Goal: Navigation & Orientation: Understand site structure

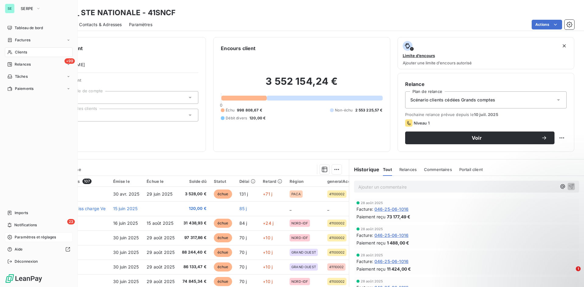
click at [25, 237] on span "Paramètres et réglages" at bounding box center [35, 237] width 41 height 5
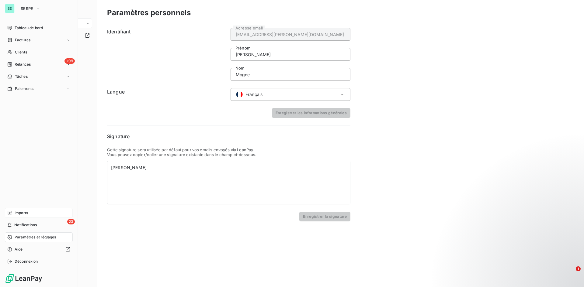
click at [25, 215] on span "Imports" at bounding box center [21, 212] width 13 height 5
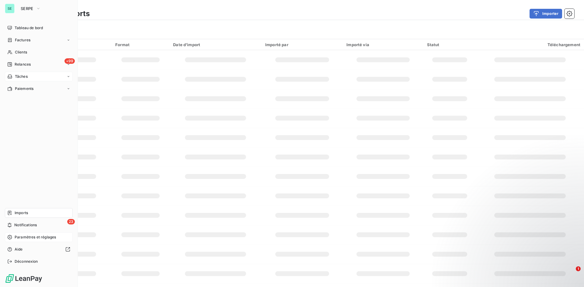
click at [28, 77] on span "Tâches" at bounding box center [21, 76] width 13 height 5
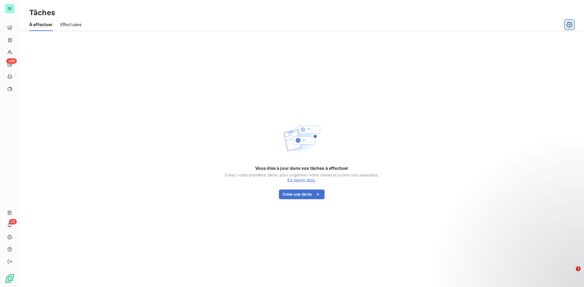
click at [570, 23] on icon "button" at bounding box center [569, 25] width 6 height 6
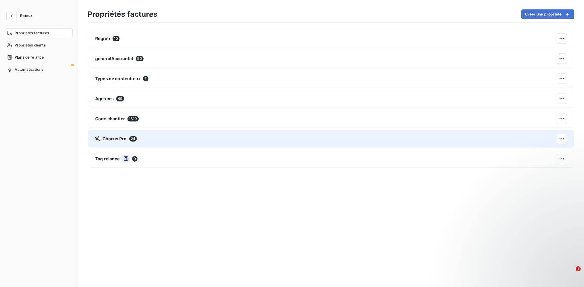
click at [127, 135] on div "Chorus Pro 24" at bounding box center [331, 139] width 486 height 18
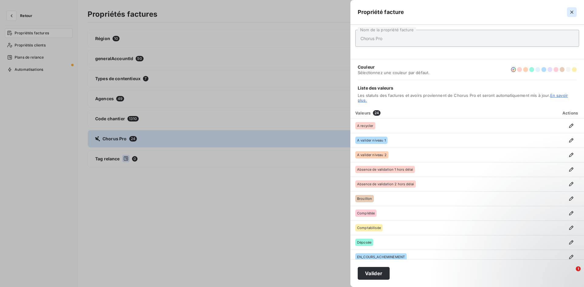
drag, startPoint x: 570, startPoint y: 12, endPoint x: 544, endPoint y: 16, distance: 26.7
click at [570, 11] on icon "button" at bounding box center [571, 12] width 6 height 6
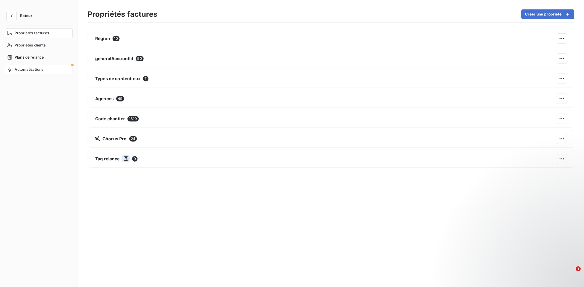
click at [33, 72] on div "Automatisations" at bounding box center [39, 70] width 68 height 10
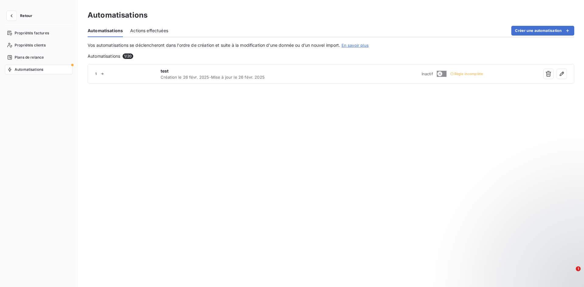
click at [134, 28] on span "Actions effectuées" at bounding box center [149, 31] width 38 height 6
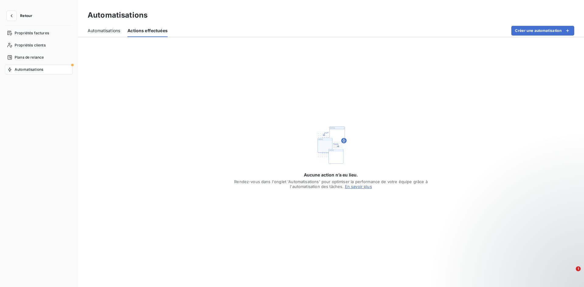
click at [111, 33] on span "Automatisations" at bounding box center [104, 31] width 33 height 6
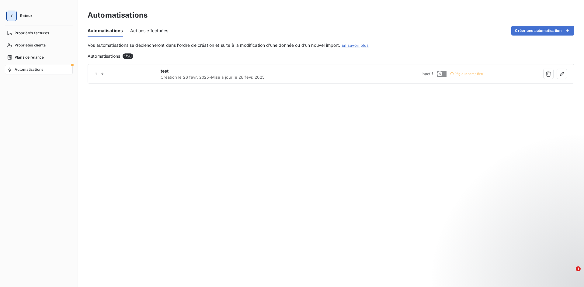
click at [16, 16] on button "button" at bounding box center [12, 16] width 10 height 10
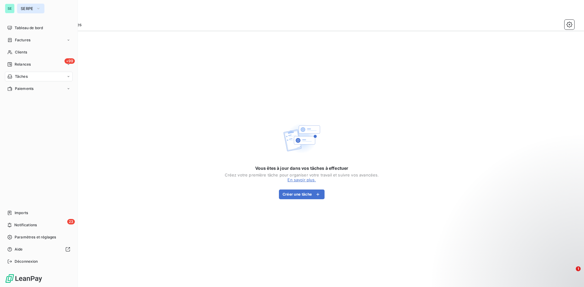
drag, startPoint x: 31, startPoint y: 13, endPoint x: 32, endPoint y: 9, distance: 3.8
click at [31, 11] on button "SERPE" at bounding box center [30, 9] width 27 height 10
click at [32, 9] on span "SERPE" at bounding box center [27, 8] width 13 height 5
click at [25, 66] on span "Relances" at bounding box center [23, 64] width 16 height 5
click at [27, 53] on div "Clients" at bounding box center [39, 52] width 68 height 10
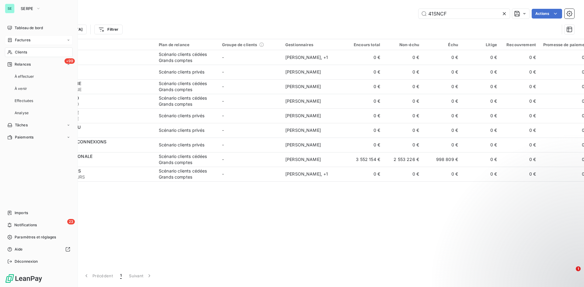
click at [33, 38] on div "Factures" at bounding box center [39, 40] width 68 height 10
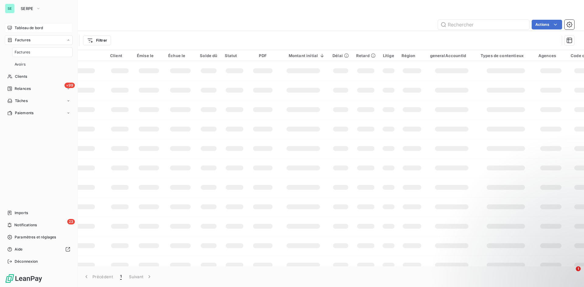
click at [36, 29] on span "Tableau de bord" at bounding box center [29, 27] width 28 height 5
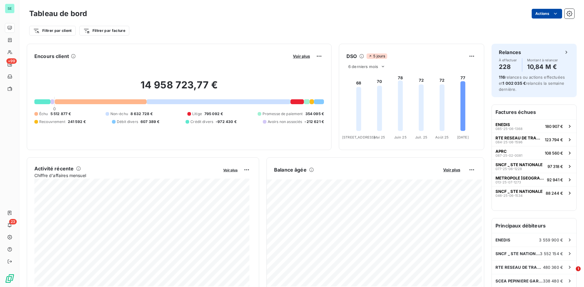
click at [541, 13] on html "SE +99 23 Tableau de bord Actions Filtrer par client Filtrer par facture Encour…" at bounding box center [292, 143] width 584 height 287
click at [567, 13] on html "SE +99 23 Tableau de bord Actions Filtrer par client Filtrer par facture Encour…" at bounding box center [292, 143] width 584 height 287
click at [567, 13] on icon "button" at bounding box center [569, 14] width 6 height 6
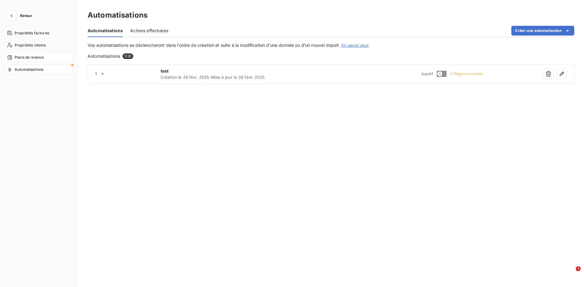
click at [49, 55] on div "Plans de relance" at bounding box center [39, 58] width 68 height 10
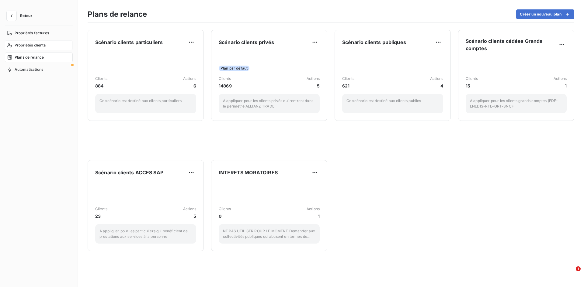
click at [29, 46] on span "Propriétés clients" at bounding box center [30, 45] width 31 height 5
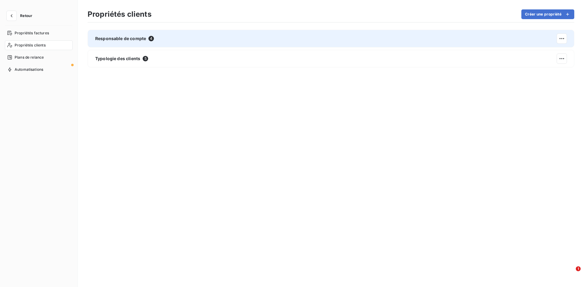
click at [144, 41] on span "Responsable de compte" at bounding box center [120, 39] width 51 height 6
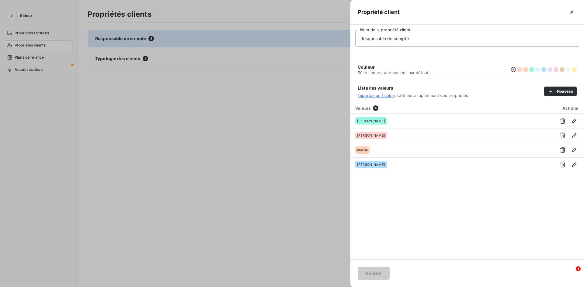
click at [118, 64] on div at bounding box center [292, 143] width 584 height 287
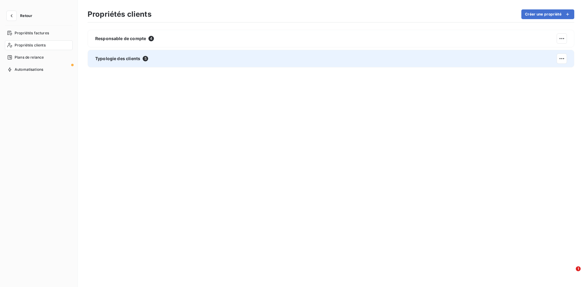
click at [118, 61] on span "Typologie des clients" at bounding box center [117, 59] width 45 height 6
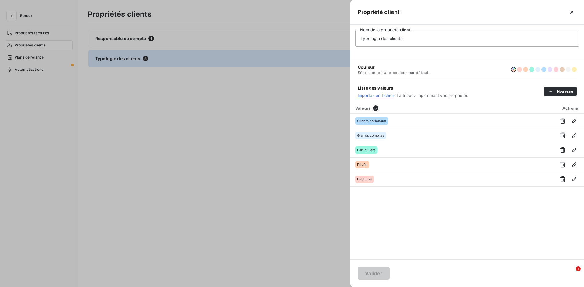
click at [118, 61] on div at bounding box center [292, 143] width 584 height 287
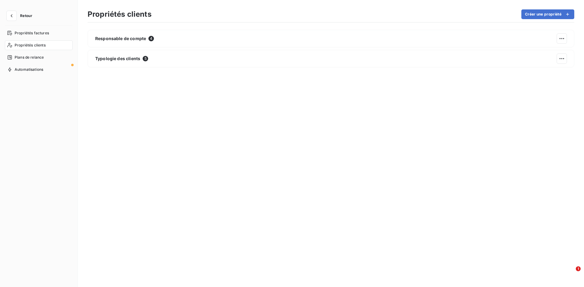
click at [31, 40] on nav "Propriétés factures Propriétés clients Plans de relance Automatisations" at bounding box center [39, 51] width 68 height 46
click at [35, 31] on span "Propriétés factures" at bounding box center [32, 32] width 34 height 5
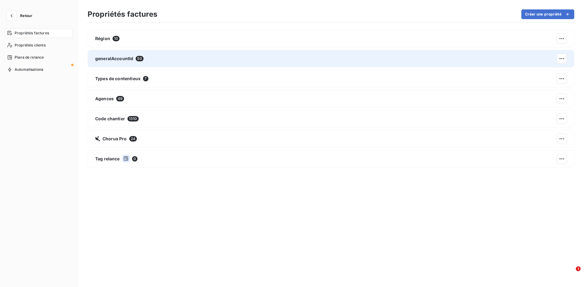
click at [119, 60] on span "generalAccountId" at bounding box center [114, 59] width 38 height 6
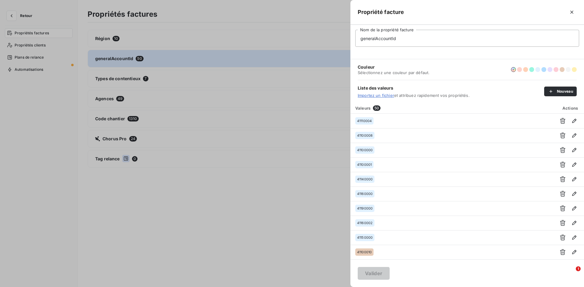
click at [116, 83] on div at bounding box center [292, 143] width 584 height 287
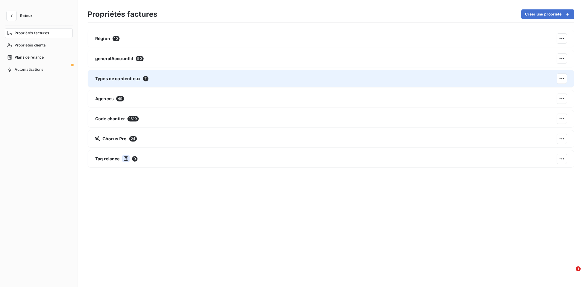
click at [116, 79] on span "Types de contentieux" at bounding box center [117, 79] width 45 height 6
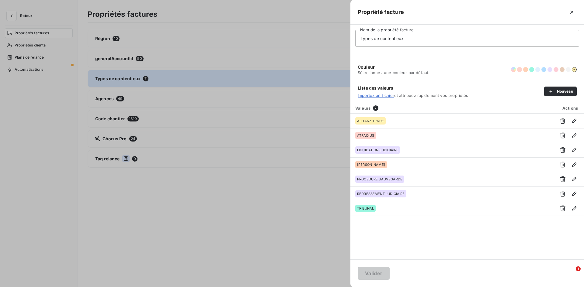
click at [111, 97] on div at bounding box center [292, 143] width 584 height 287
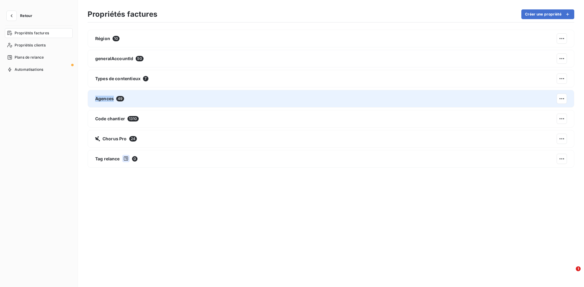
click at [111, 98] on span "Agences" at bounding box center [104, 99] width 19 height 6
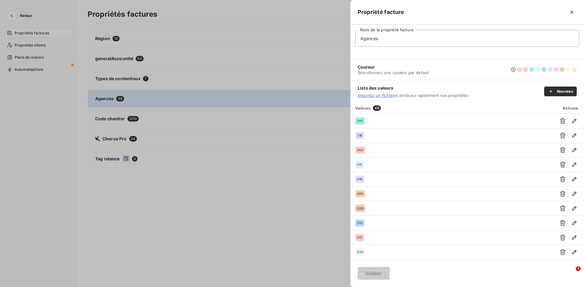
click at [111, 98] on div at bounding box center [292, 143] width 584 height 287
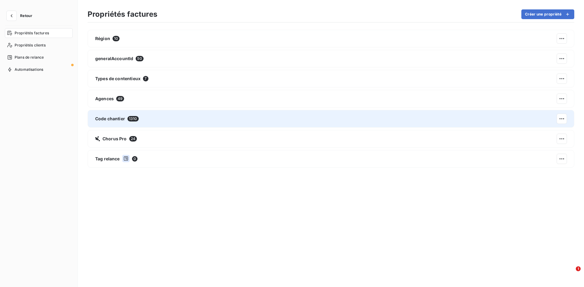
click at [109, 116] on span "Code chantier" at bounding box center [110, 119] width 30 height 6
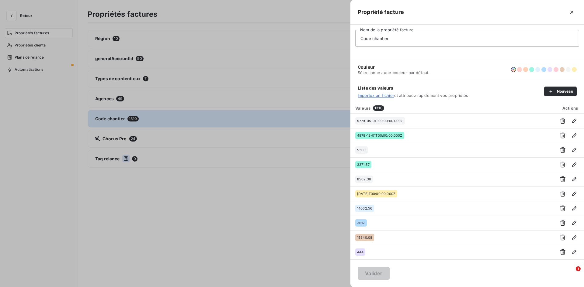
click at [137, 116] on div at bounding box center [292, 143] width 584 height 287
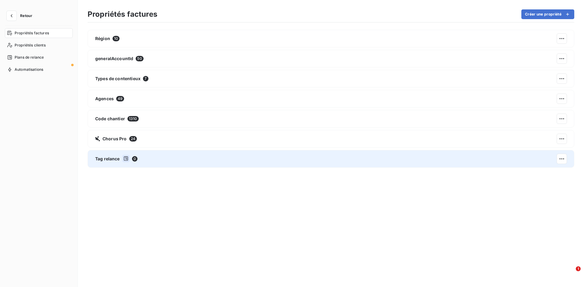
click at [111, 159] on span "Tag relance" at bounding box center [107, 159] width 25 height 6
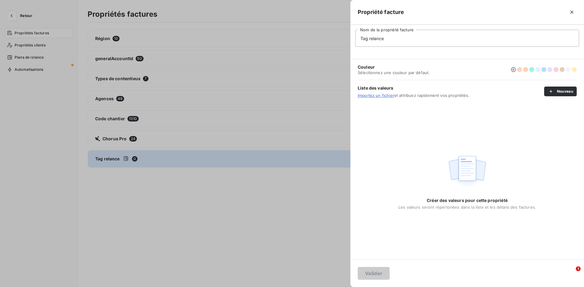
click at [272, 76] on div at bounding box center [292, 143] width 584 height 287
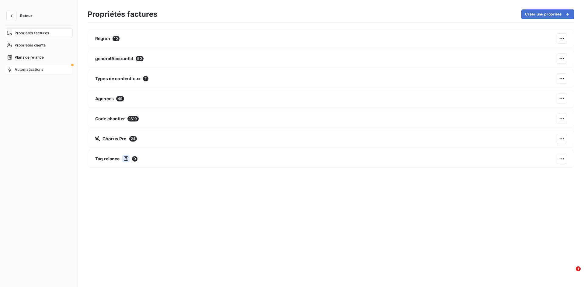
click at [30, 68] on span "Automatisations" at bounding box center [29, 69] width 29 height 5
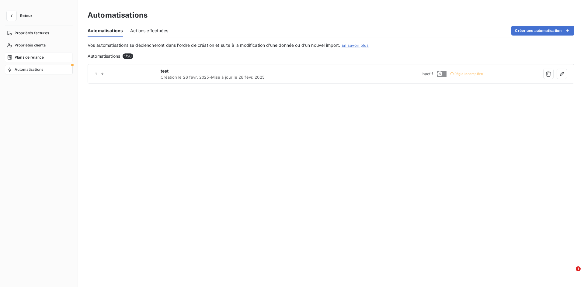
click at [32, 58] on span "Plans de relance" at bounding box center [29, 57] width 29 height 5
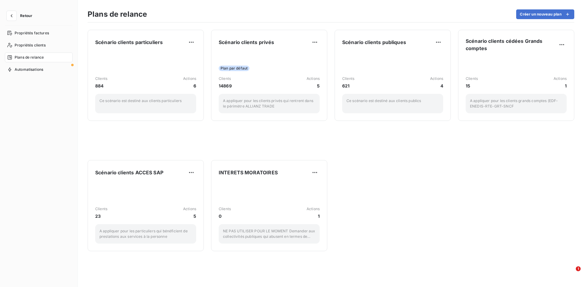
click at [25, 15] on span "Retour" at bounding box center [26, 16] width 12 height 4
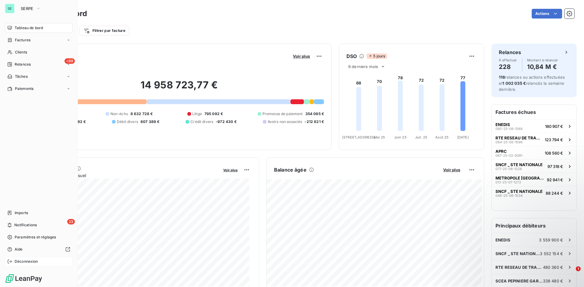
click at [37, 261] on span "Déconnexion" at bounding box center [26, 261] width 23 height 5
